Goal: Book appointment/travel/reservation

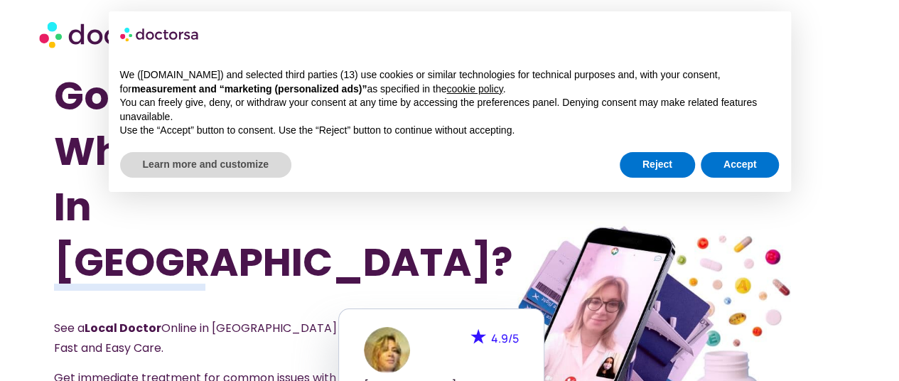
scroll to position [213, 0]
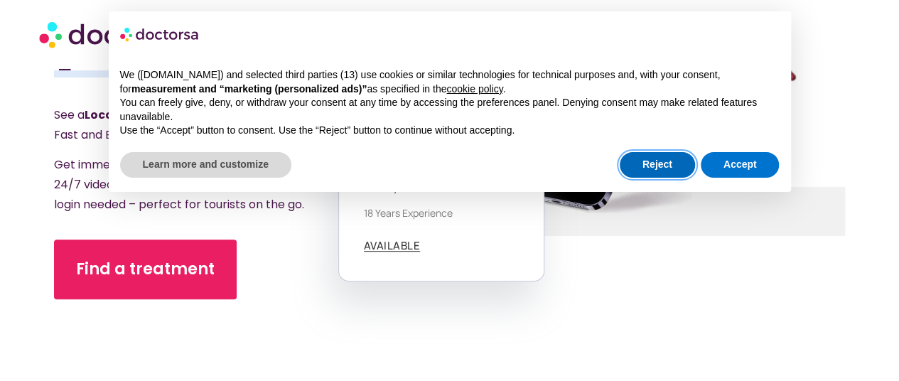
click at [665, 169] on button "Reject" at bounding box center [657, 165] width 75 height 26
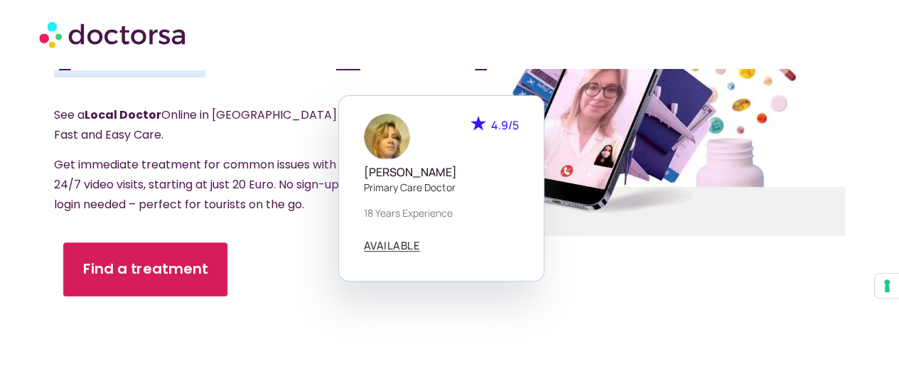
click at [189, 259] on span "Find a treatment" at bounding box center [145, 269] width 125 height 21
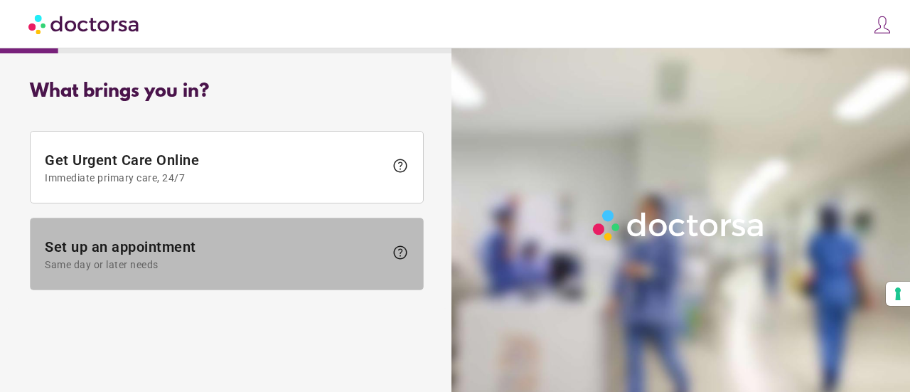
click at [276, 234] on span at bounding box center [227, 253] width 392 height 71
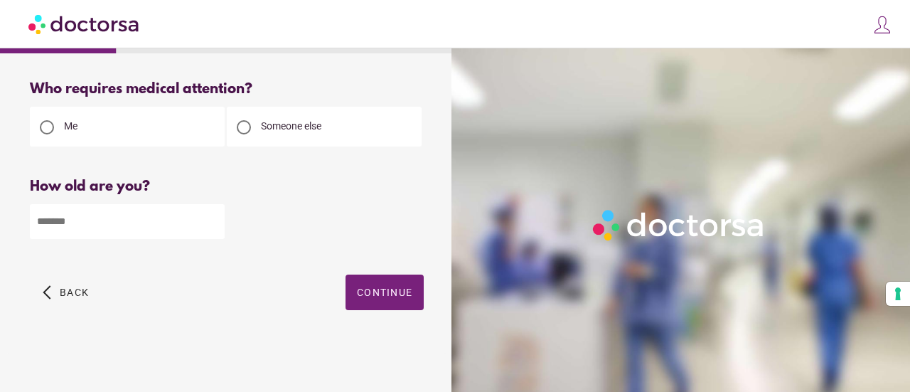
click at [166, 221] on input "number" at bounding box center [127, 221] width 195 height 35
type input "*"
click at [152, 221] on input "*" at bounding box center [127, 221] width 195 height 35
click at [210, 219] on input "*" at bounding box center [127, 221] width 195 height 35
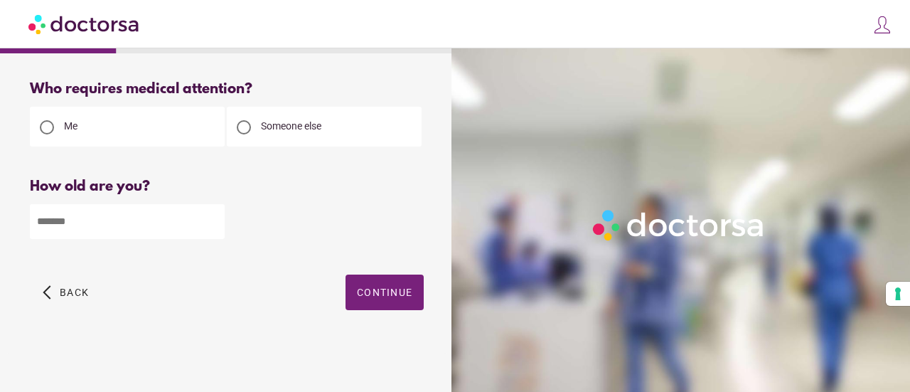
click at [210, 219] on input "*" at bounding box center [127, 221] width 195 height 35
click at [210, 219] on input "**" at bounding box center [127, 221] width 195 height 35
type input "**"
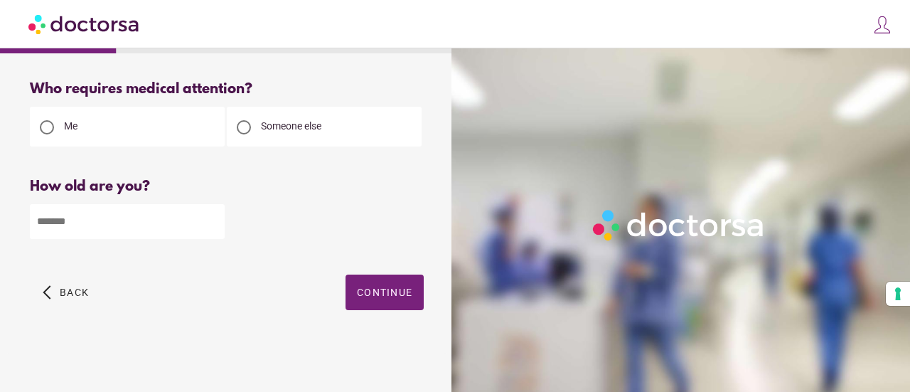
click at [210, 219] on input "**" at bounding box center [127, 221] width 195 height 35
click at [364, 295] on span "Continue" at bounding box center [384, 291] width 55 height 11
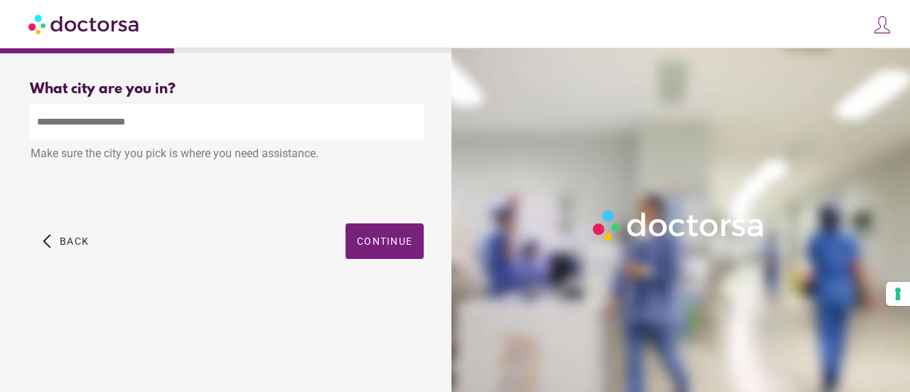
click at [189, 122] on input "text" at bounding box center [227, 121] width 394 height 35
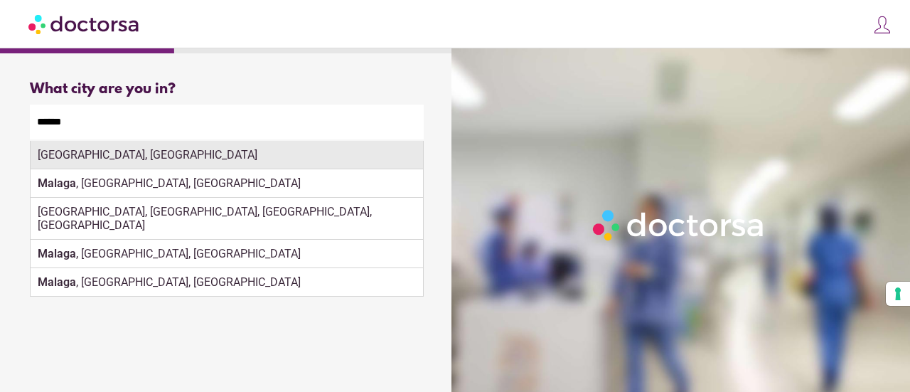
click at [169, 161] on div "Málaga, Spain" at bounding box center [227, 155] width 392 height 28
type input "**********"
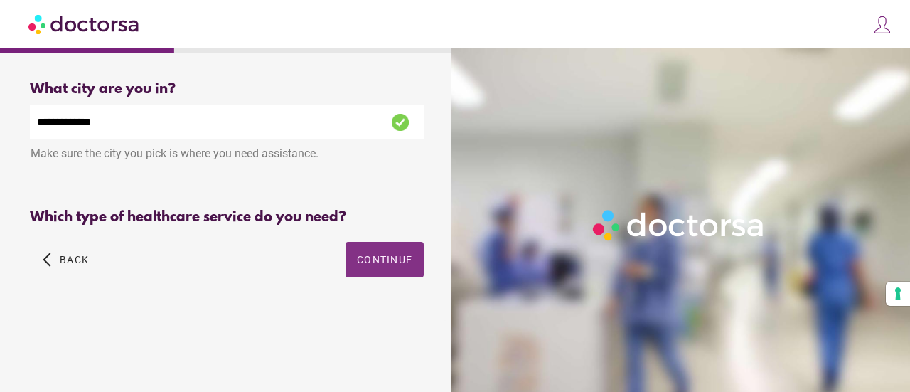
click at [371, 239] on div "Primary Care Pediatrics" at bounding box center [227, 249] width 394 height 34
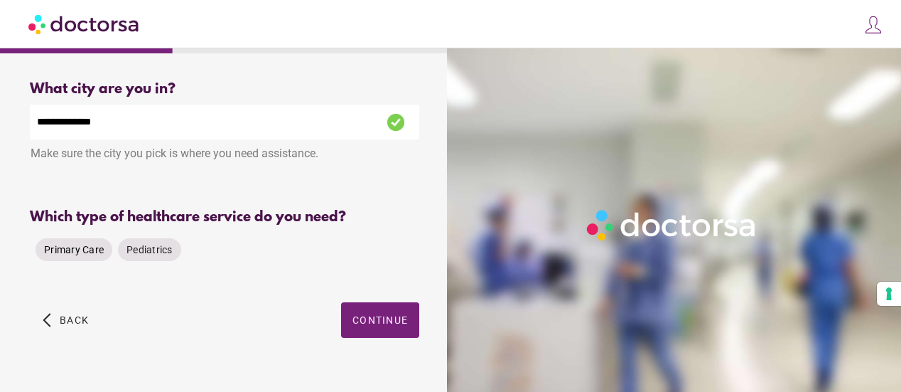
click at [102, 247] on span "Primary Care" at bounding box center [74, 249] width 60 height 11
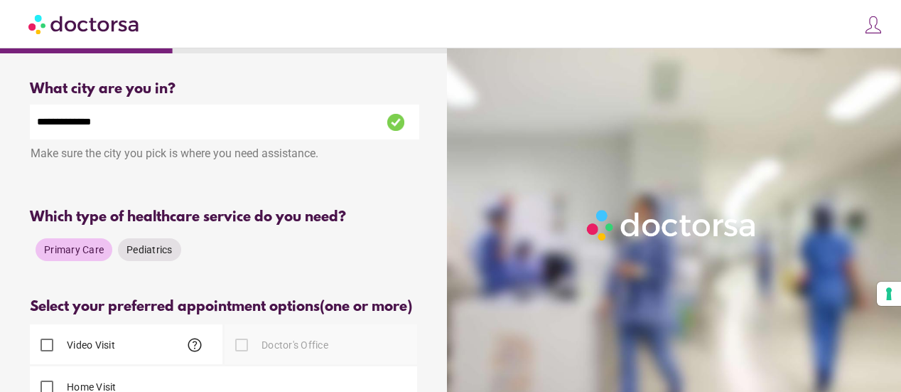
scroll to position [142, 0]
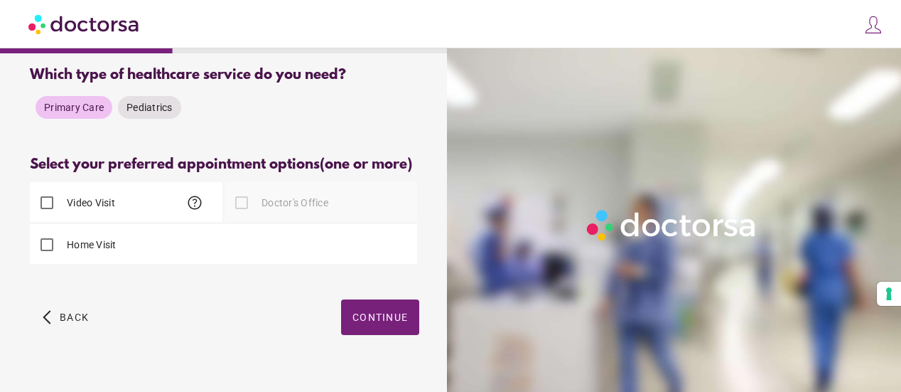
click at [196, 243] on div "Home Visit" at bounding box center [223, 244] width 387 height 40
click at [247, 207] on div at bounding box center [241, 202] width 28 height 28
